Goal: Information Seeking & Learning: Learn about a topic

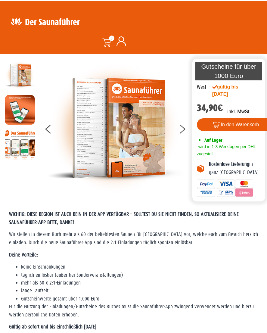
scroll to position [13, 0]
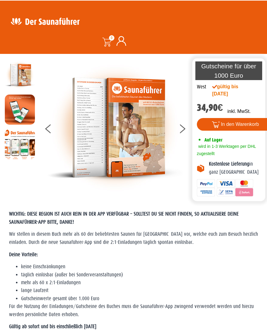
click at [183, 133] on button at bounding box center [185, 129] width 15 height 15
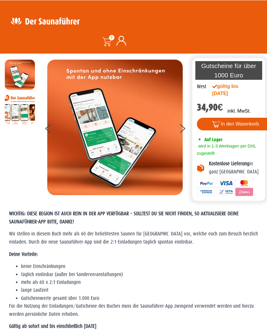
click at [182, 131] on button at bounding box center [185, 129] width 15 height 15
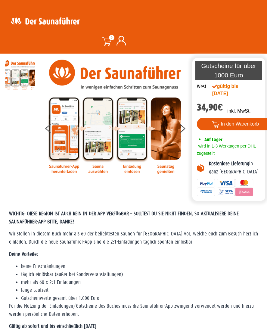
click at [183, 132] on button at bounding box center [185, 129] width 15 height 15
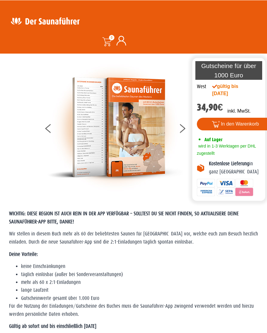
click at [182, 132] on button at bounding box center [185, 129] width 15 height 15
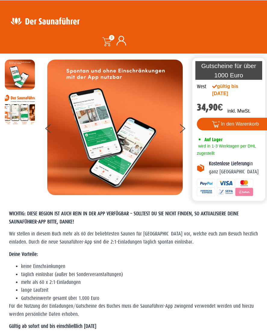
click at [183, 137] on div at bounding box center [114, 127] width 151 height 135
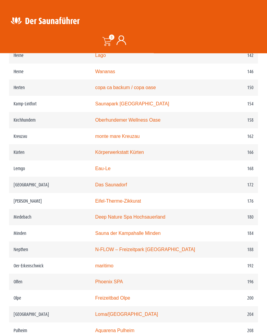
scroll to position [835, 0]
click at [99, 266] on link "maritimo" at bounding box center [104, 265] width 18 height 5
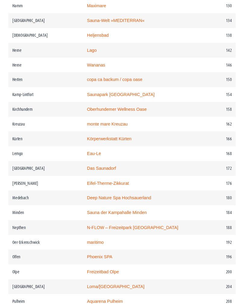
scroll to position [862, 4]
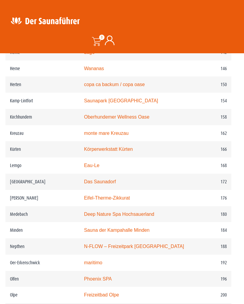
click at [87, 179] on link "Das Saunadorf" at bounding box center [100, 181] width 32 height 5
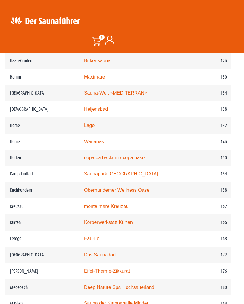
scroll to position [788, 4]
click at [95, 171] on link "Saunapark Kamperbrück" at bounding box center [121, 173] width 74 height 5
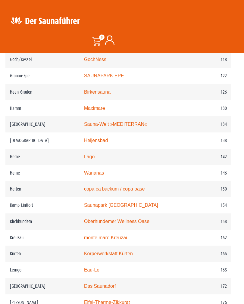
scroll to position [756, 4]
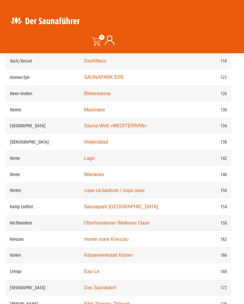
click at [79, 166] on td "Herne" at bounding box center [42, 174] width 74 height 16
click at [63, 166] on td "Herne" at bounding box center [42, 174] width 74 height 16
click at [87, 172] on link "Wananas" at bounding box center [94, 174] width 20 height 5
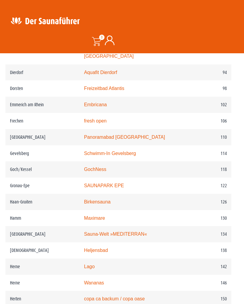
scroll to position [647, 4]
click at [85, 200] on link "Birkensauna" at bounding box center [97, 202] width 26 height 5
click at [94, 167] on link "GochNess" at bounding box center [95, 169] width 22 height 5
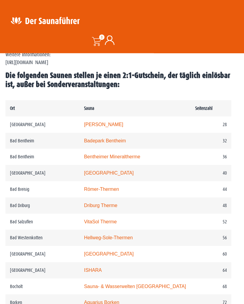
scroll to position [313, 4]
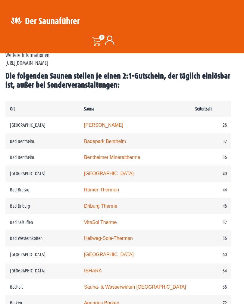
click at [93, 155] on link "Bentheimer Mineraltherme" at bounding box center [112, 157] width 56 height 5
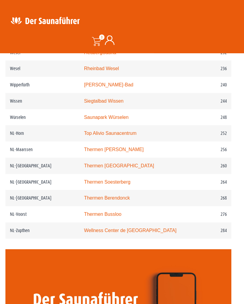
scroll to position [1233, 4]
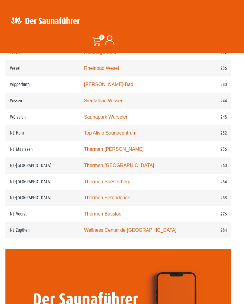
click at [87, 131] on link "Top Alivio Saunacentrum" at bounding box center [110, 133] width 52 height 5
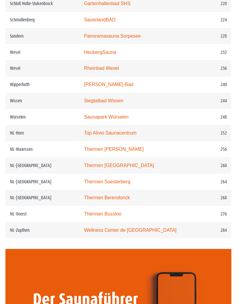
scroll to position [1243, 4]
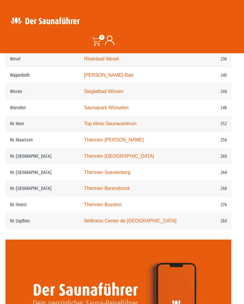
click at [95, 153] on link "Thermen Maastricht" at bounding box center [119, 155] width 70 height 5
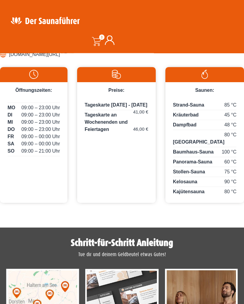
scroll to position [338, 0]
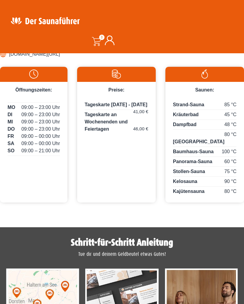
click at [85, 202] on div "Preise: Tageskarte Montag - Freitag 41,00 € Tageskarte an Wochenenden und Feier…" at bounding box center [116, 135] width 78 height 136
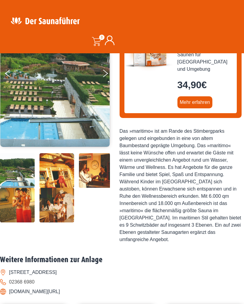
scroll to position [0, 0]
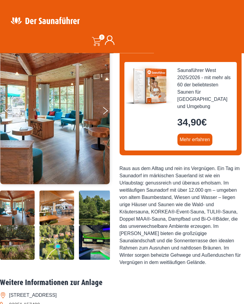
scroll to position [63, 0]
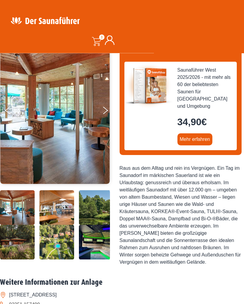
click at [11, 225] on img at bounding box center [17, 207] width 35 height 35
click at [12, 225] on img at bounding box center [17, 207] width 35 height 35
click at [50, 225] on img at bounding box center [56, 207] width 35 height 35
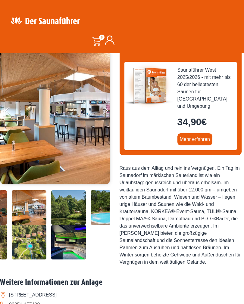
click at [106, 113] on button "Next" at bounding box center [109, 111] width 15 height 15
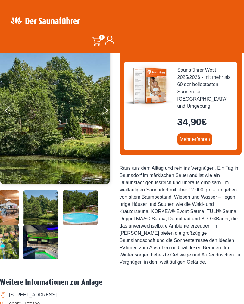
click at [103, 114] on button "Next" at bounding box center [109, 111] width 15 height 15
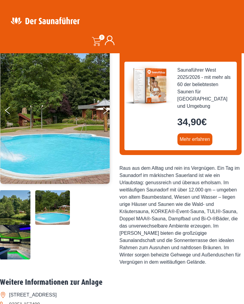
click at [105, 115] on button "Next" at bounding box center [109, 111] width 15 height 15
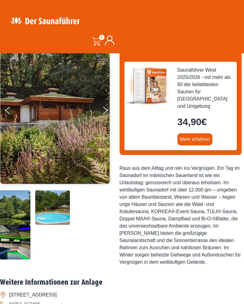
click at [111, 118] on button "Next" at bounding box center [109, 111] width 15 height 15
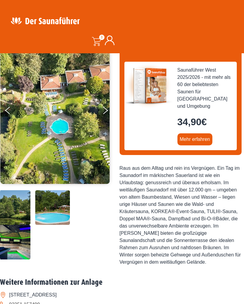
click at [111, 116] on button "Next" at bounding box center [109, 111] width 15 height 15
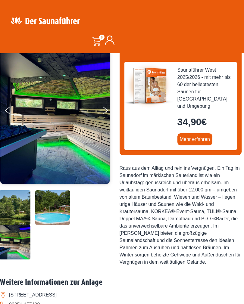
click at [101, 112] on img at bounding box center [54, 109] width 109 height 147
click at [105, 115] on button "Next" at bounding box center [109, 111] width 15 height 15
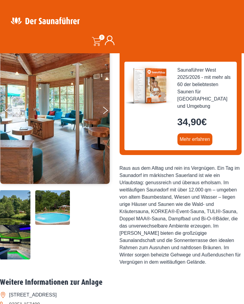
click at [104, 114] on button "Next" at bounding box center [109, 111] width 15 height 15
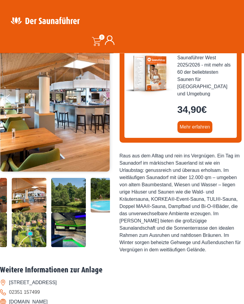
scroll to position [0, 0]
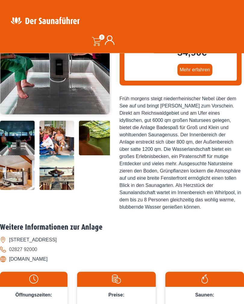
scroll to position [134, 0]
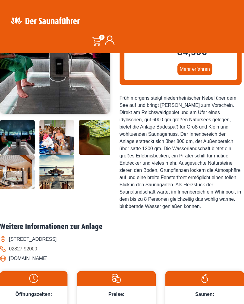
click at [9, 155] on img at bounding box center [17, 137] width 35 height 35
click at [13, 155] on img at bounding box center [17, 137] width 35 height 35
click at [11, 155] on img at bounding box center [17, 137] width 35 height 35
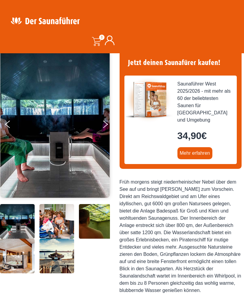
scroll to position [0, 0]
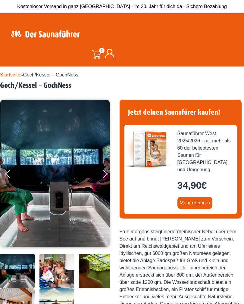
click at [103, 176] on icon "Next" at bounding box center [105, 175] width 5 height 4
click at [103, 177] on button "Next" at bounding box center [109, 175] width 15 height 15
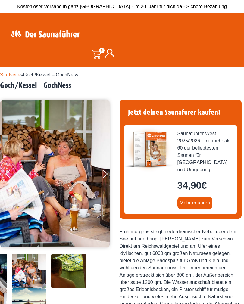
click at [108, 176] on button "Next" at bounding box center [109, 175] width 15 height 15
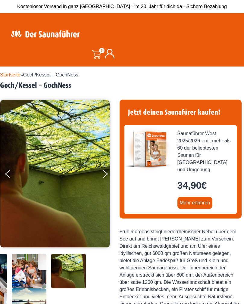
click at [106, 177] on button "Next" at bounding box center [109, 175] width 15 height 15
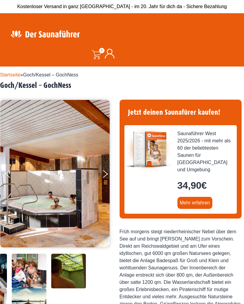
click at [105, 177] on button "Next" at bounding box center [109, 175] width 15 height 15
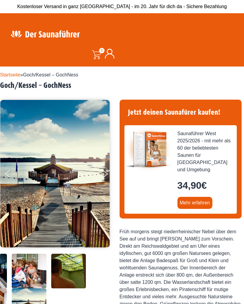
click at [105, 178] on button "Next" at bounding box center [109, 175] width 15 height 15
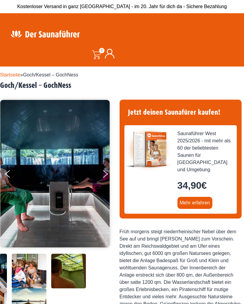
click at [104, 175] on icon "Next" at bounding box center [105, 175] width 5 height 4
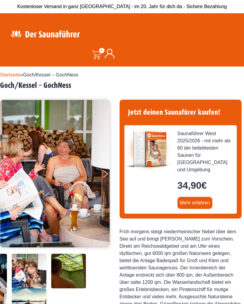
click at [104, 175] on icon "Next" at bounding box center [105, 175] width 5 height 4
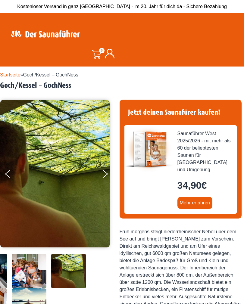
click at [103, 176] on icon "Next" at bounding box center [105, 175] width 5 height 4
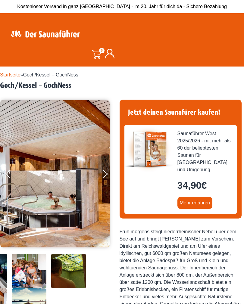
click at [104, 175] on icon "Next" at bounding box center [105, 175] width 5 height 4
click at [105, 176] on button "Next" at bounding box center [109, 175] width 15 height 15
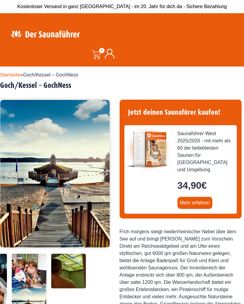
click at [104, 175] on icon "Next" at bounding box center [105, 175] width 5 height 4
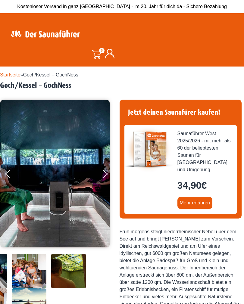
click at [102, 174] on button "Next" at bounding box center [109, 175] width 15 height 15
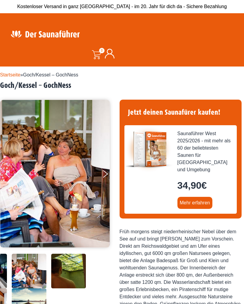
click at [104, 176] on button "Next" at bounding box center [109, 175] width 15 height 15
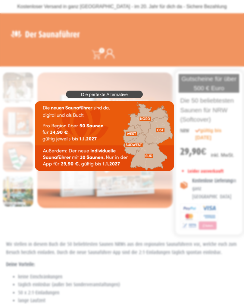
click at [129, 133] on img at bounding box center [104, 136] width 139 height 70
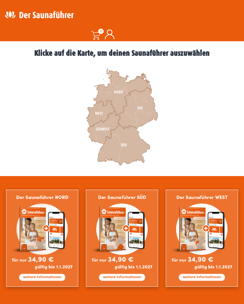
scroll to position [166, 0]
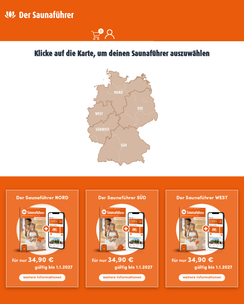
click at [191, 231] on img at bounding box center [201, 238] width 72 height 97
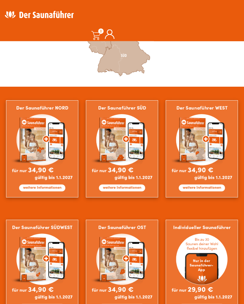
scroll to position [256, 0]
click at [35, 256] on img at bounding box center [42, 268] width 72 height 97
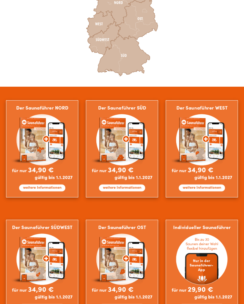
scroll to position [266, 0]
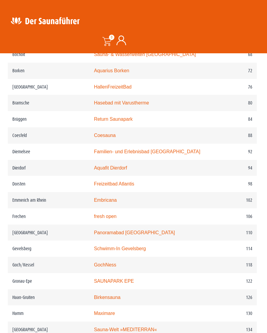
scroll to position [518, 1]
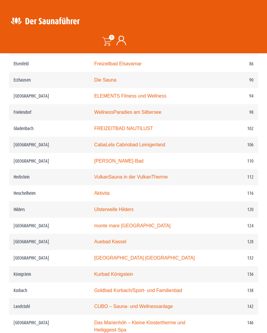
scroll to position [612, 0]
